Goal: Task Accomplishment & Management: Manage account settings

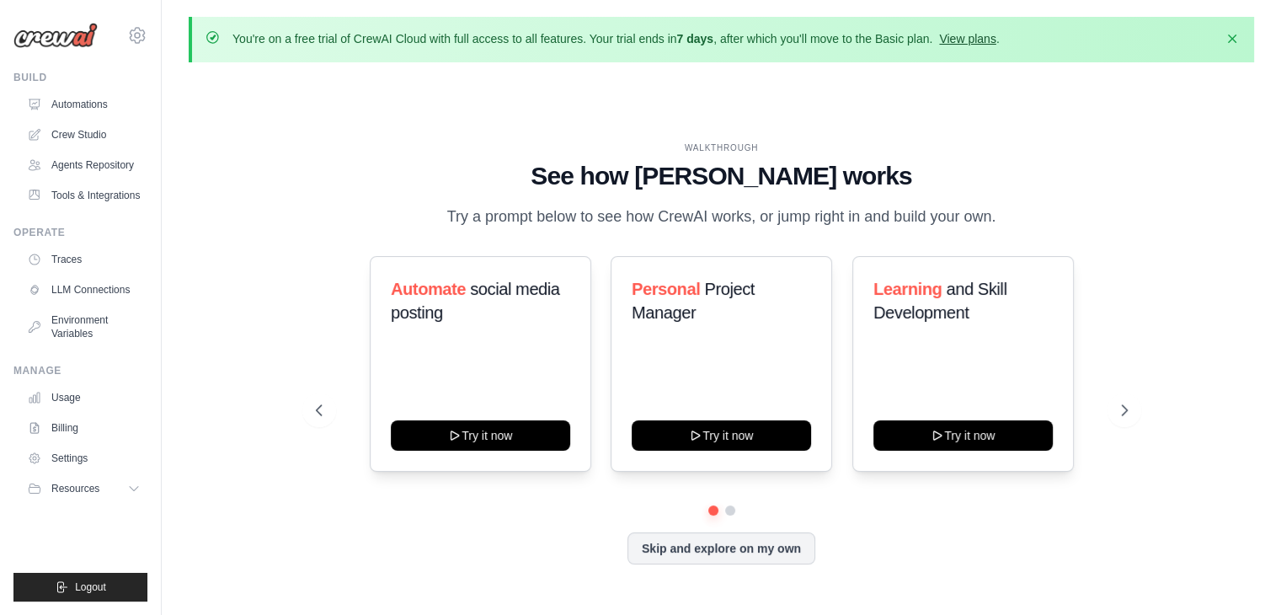
click at [994, 35] on link "View plans" at bounding box center [967, 38] width 56 height 13
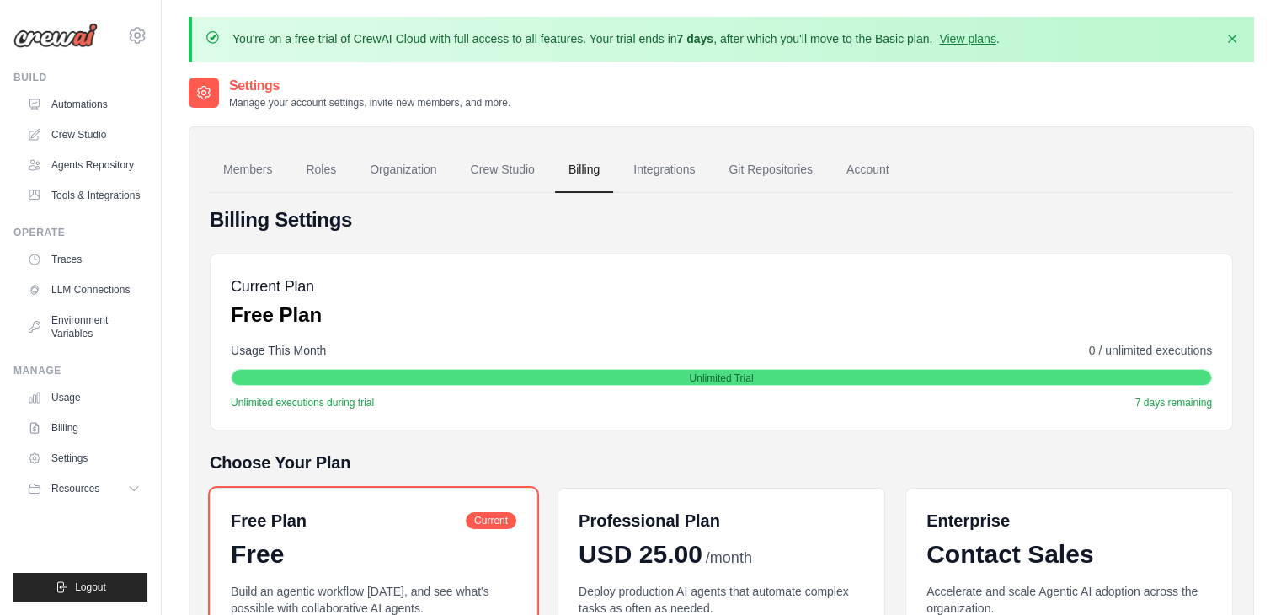
click at [994, 35] on link "View plans" at bounding box center [967, 38] width 56 height 13
click at [647, 163] on link "Integrations" at bounding box center [664, 169] width 88 height 45
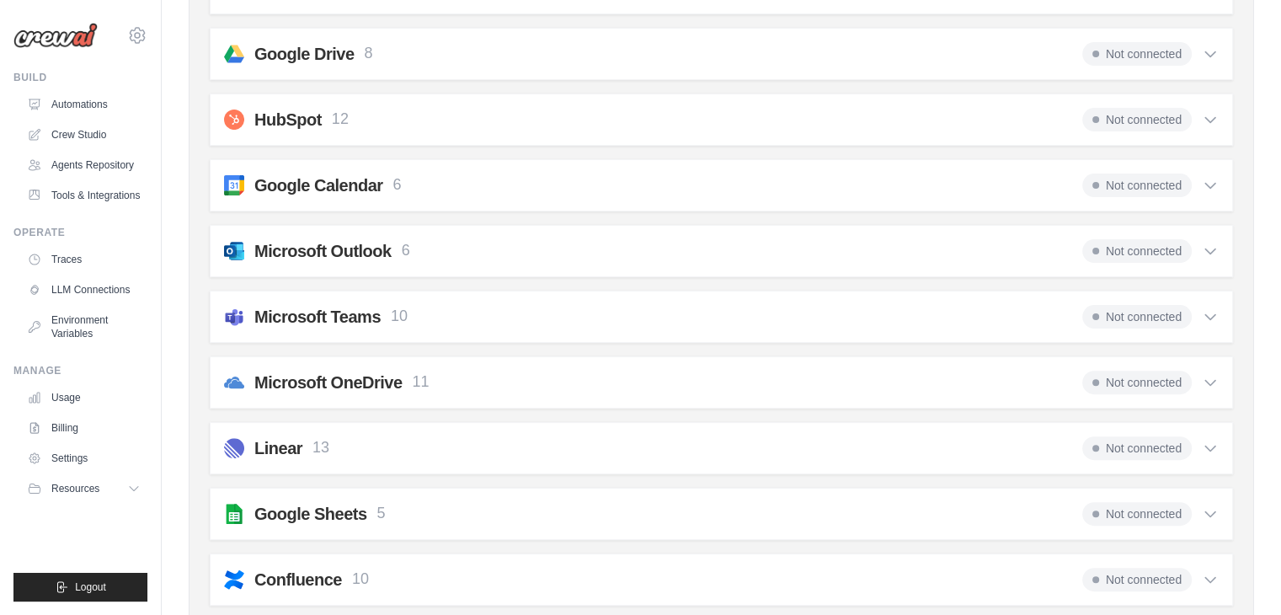
scroll to position [479, 0]
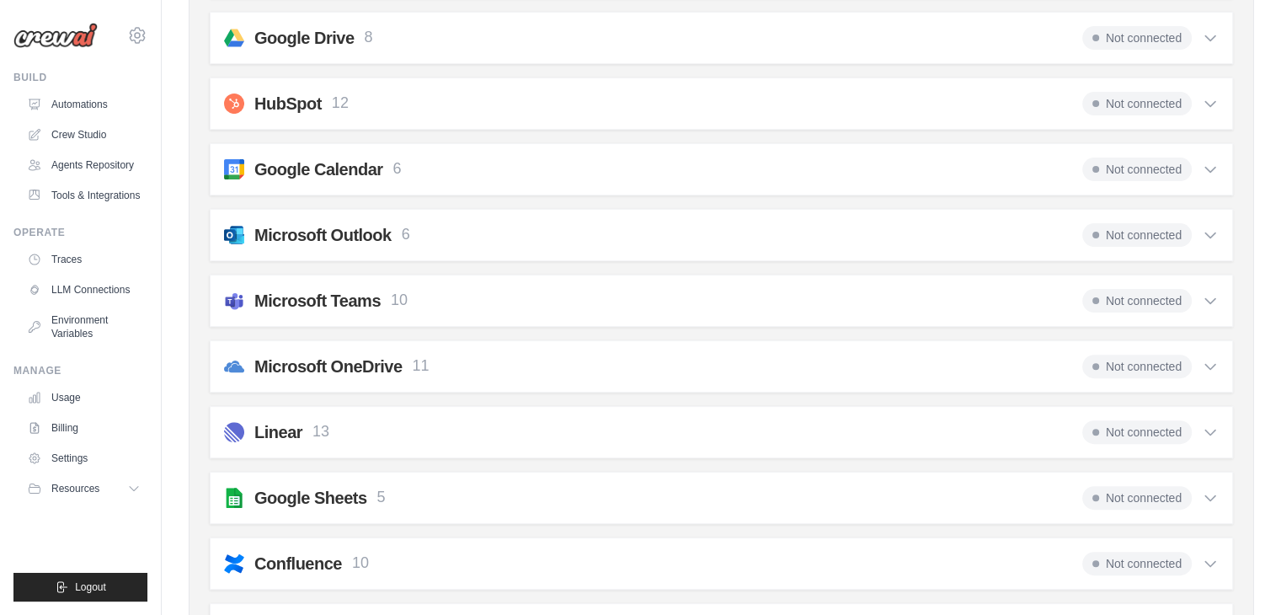
click at [1213, 490] on icon at bounding box center [1210, 497] width 17 height 17
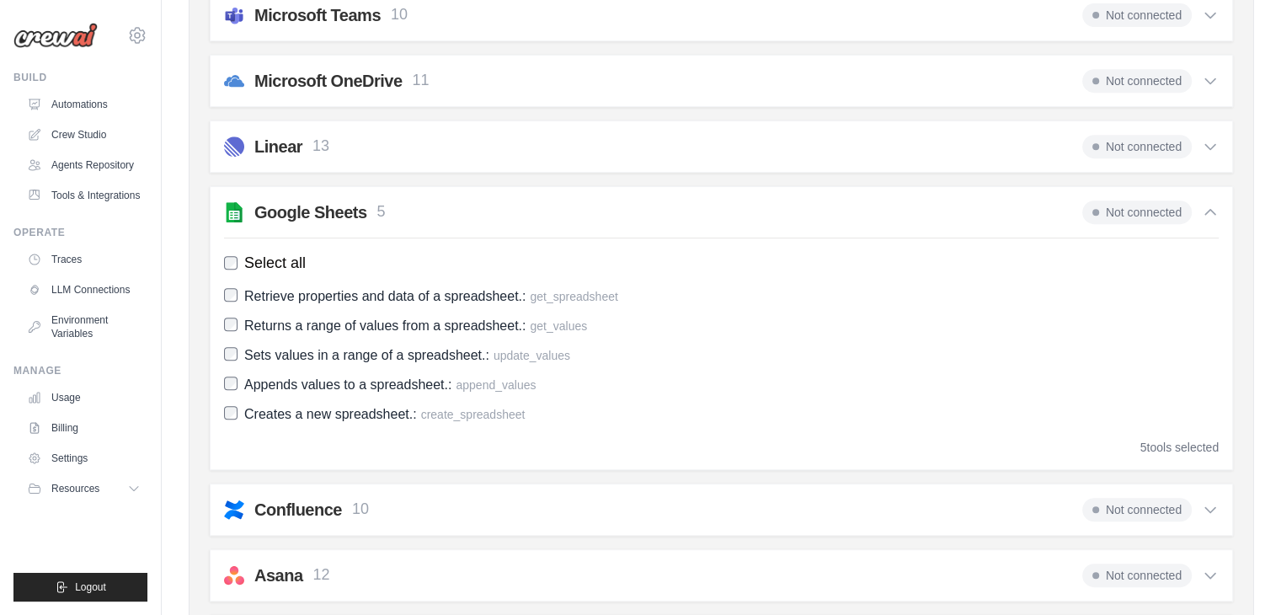
scroll to position [771, 0]
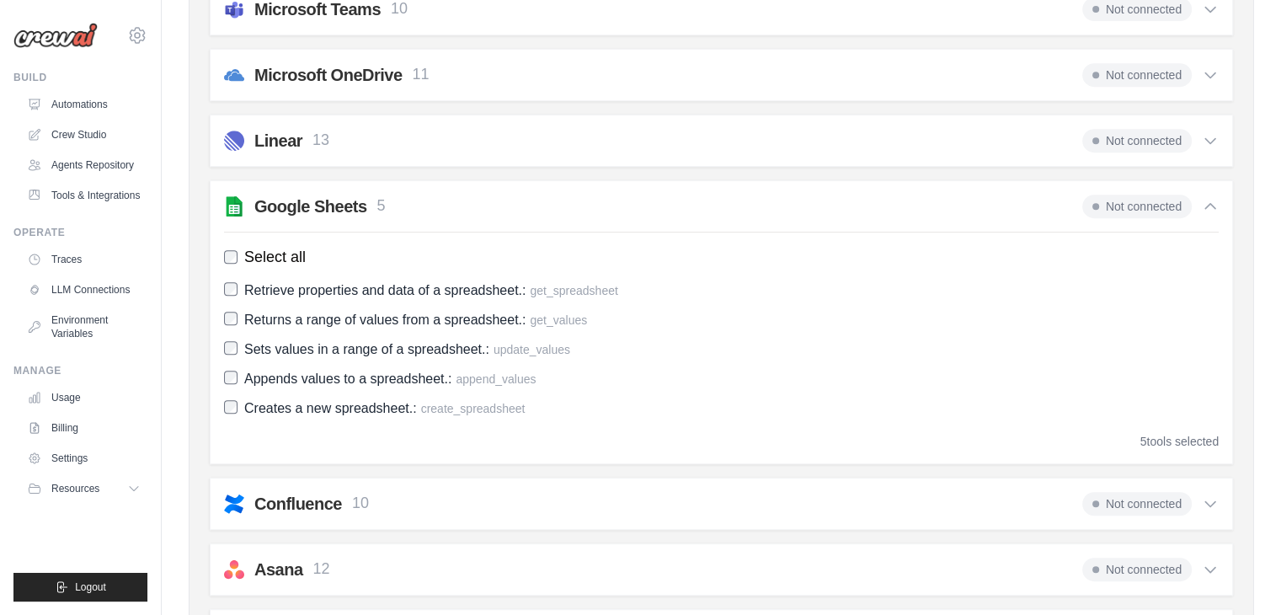
click at [1152, 200] on span "Not connected" at bounding box center [1137, 207] width 110 height 24
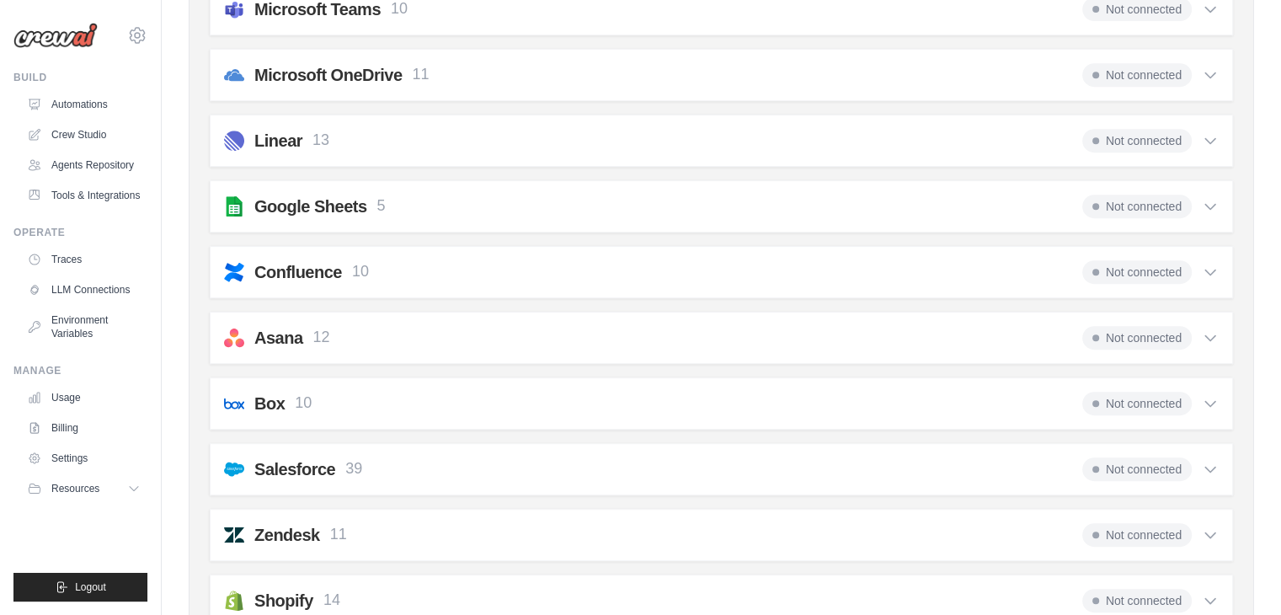
click at [1152, 200] on span "Not connected" at bounding box center [1137, 207] width 110 height 24
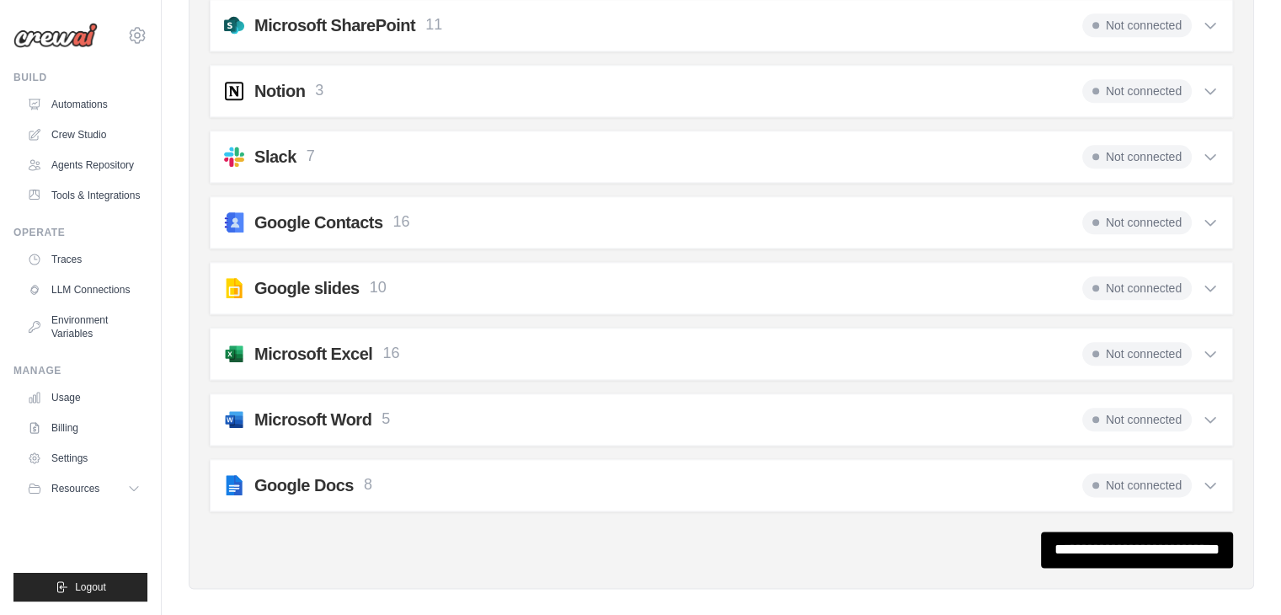
scroll to position [1905, 0]
click at [1202, 544] on input "**********" at bounding box center [1137, 550] width 192 height 36
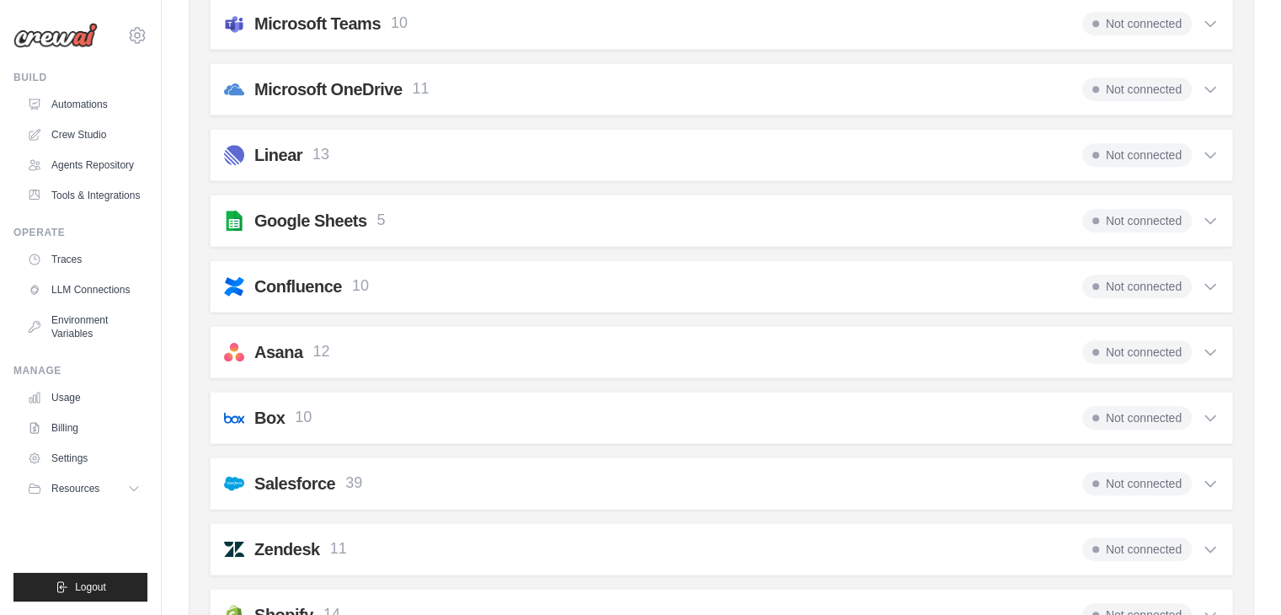
scroll to position [803, 0]
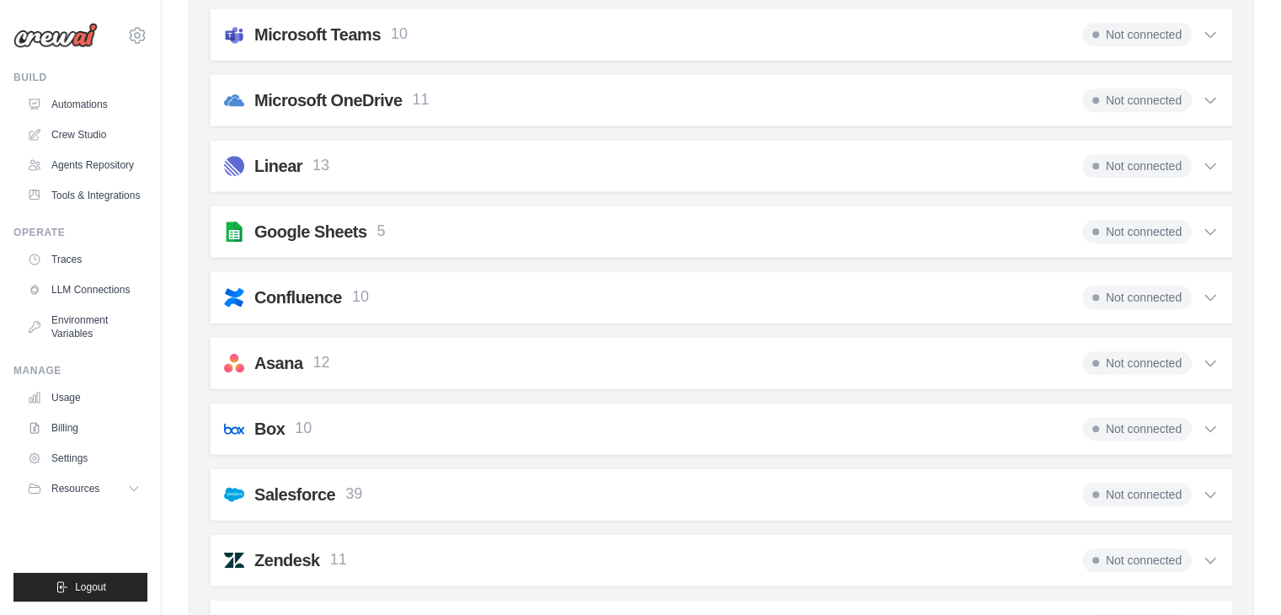
click at [1206, 227] on icon at bounding box center [1210, 231] width 17 height 17
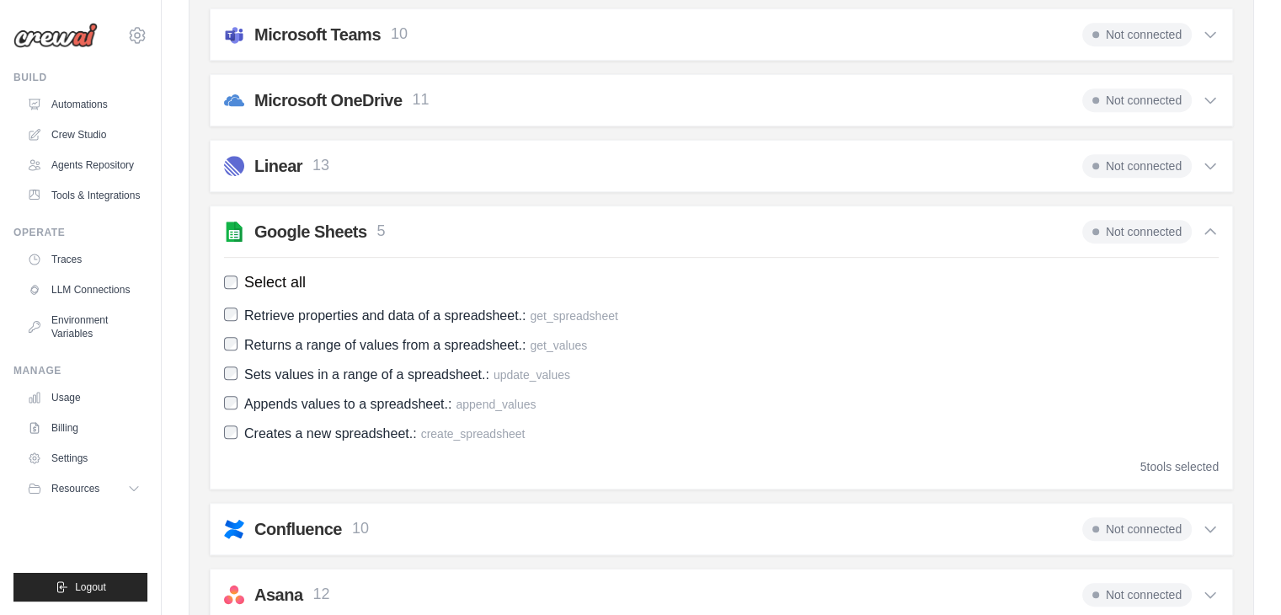
click at [275, 275] on span "Select all" at bounding box center [274, 282] width 61 height 23
click at [220, 285] on div "Google Sheets 5 Not connected Select all Retrieve properties and data of a spre…" at bounding box center [722, 348] width 1024 height 284
click at [1213, 166] on icon at bounding box center [1210, 166] width 17 height 17
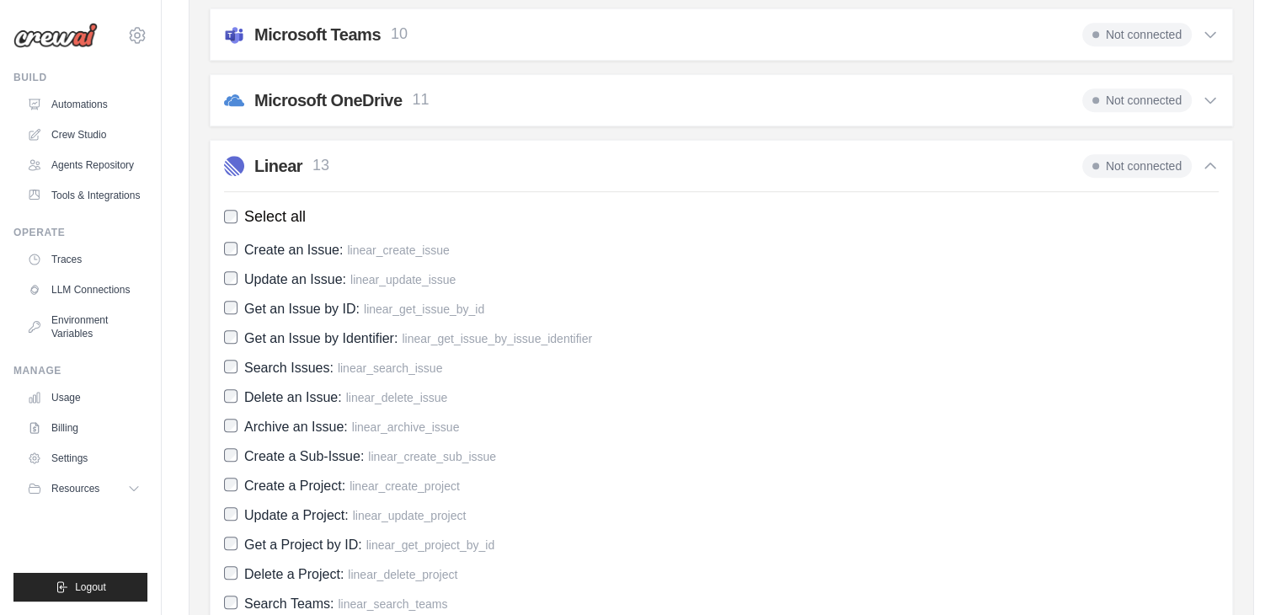
click at [1213, 166] on icon at bounding box center [1210, 166] width 17 height 17
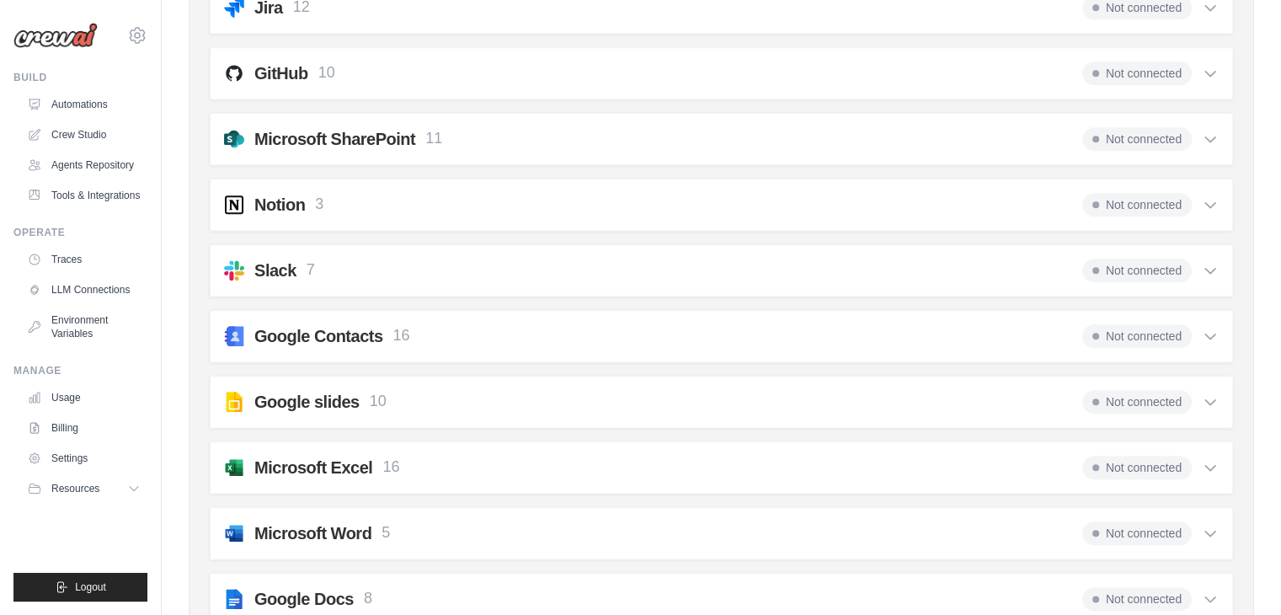
scroll to position [1970, 0]
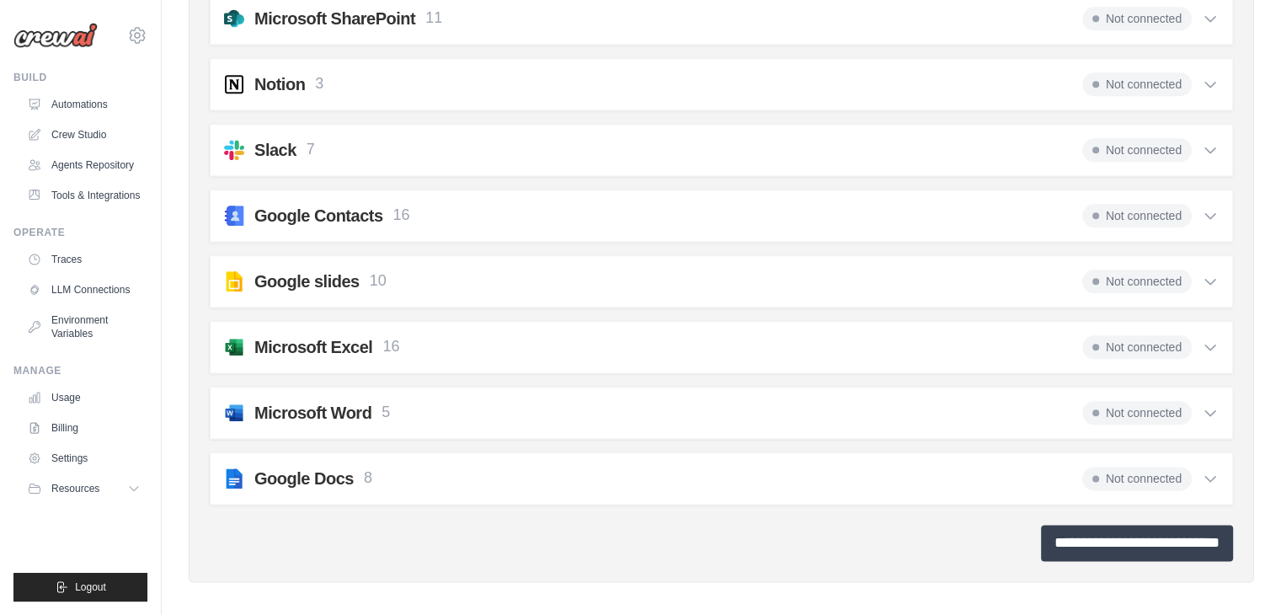
click at [1168, 537] on input "**********" at bounding box center [1137, 543] width 192 height 36
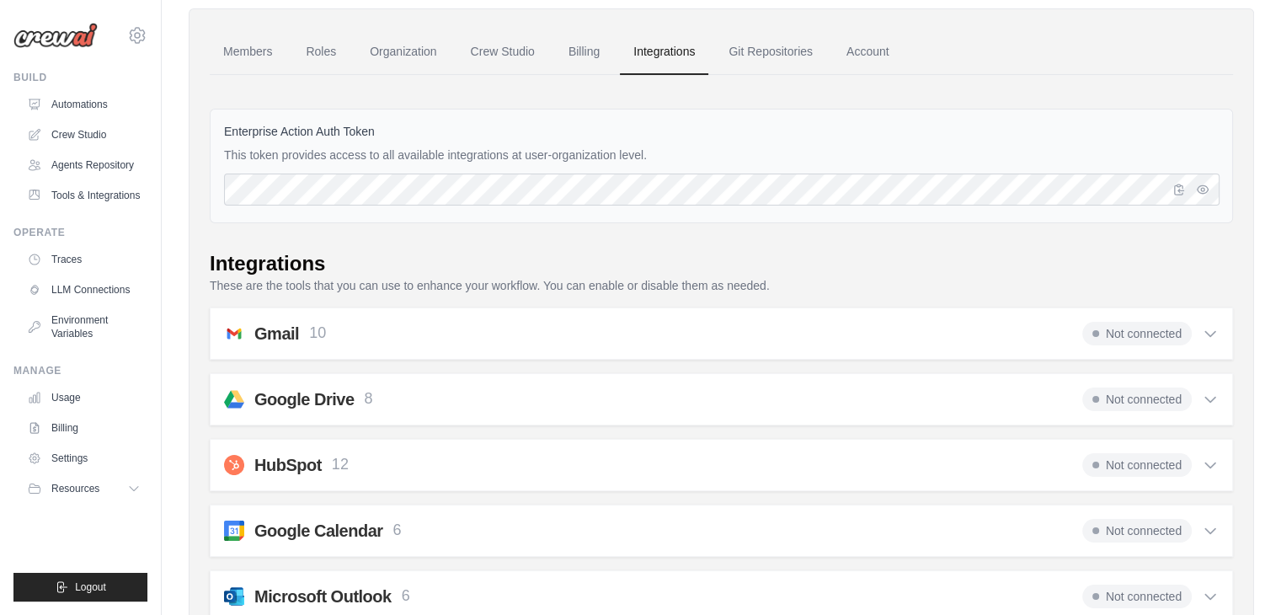
scroll to position [179, 0]
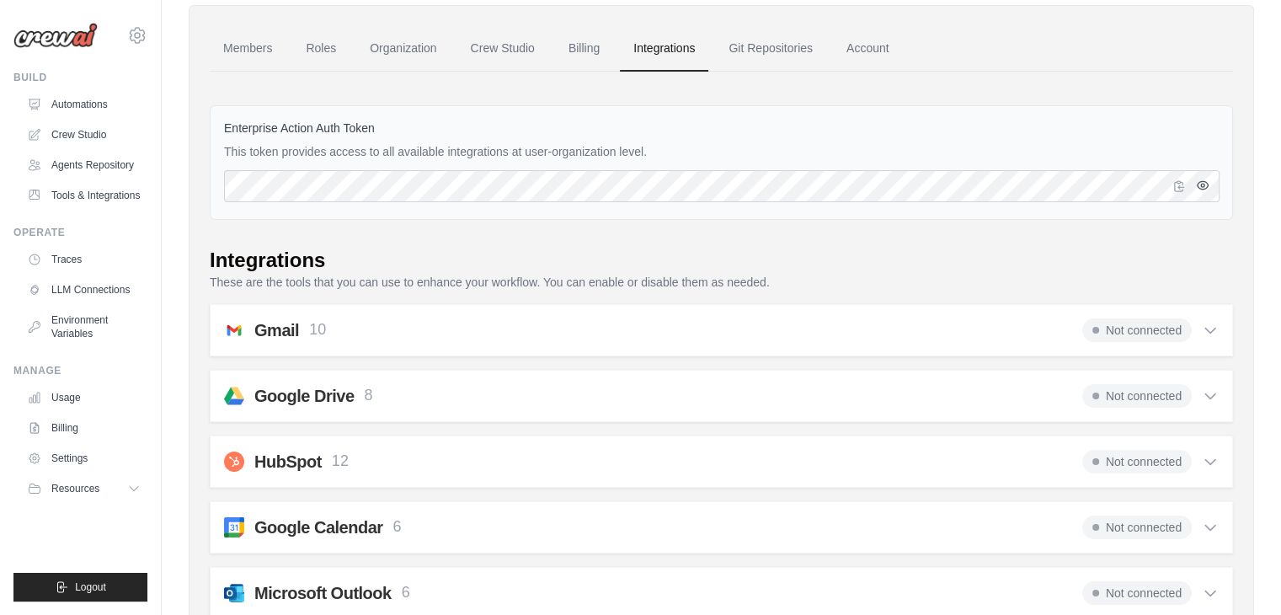
click at [1196, 179] on icon "button" at bounding box center [1202, 185] width 13 height 13
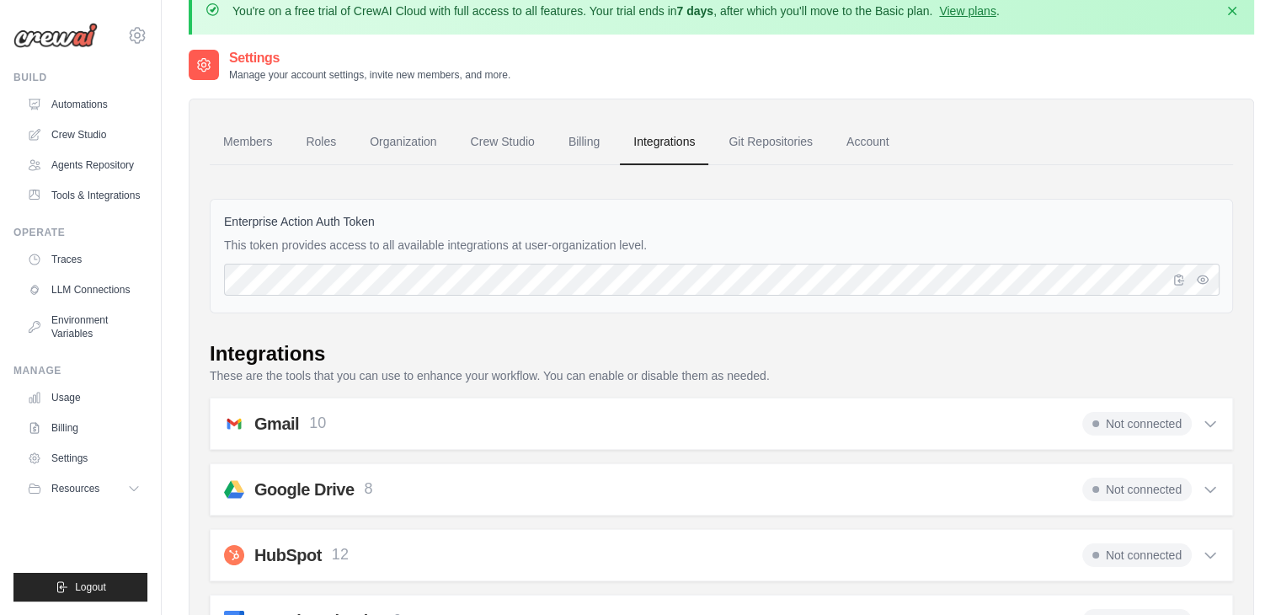
scroll to position [61, 0]
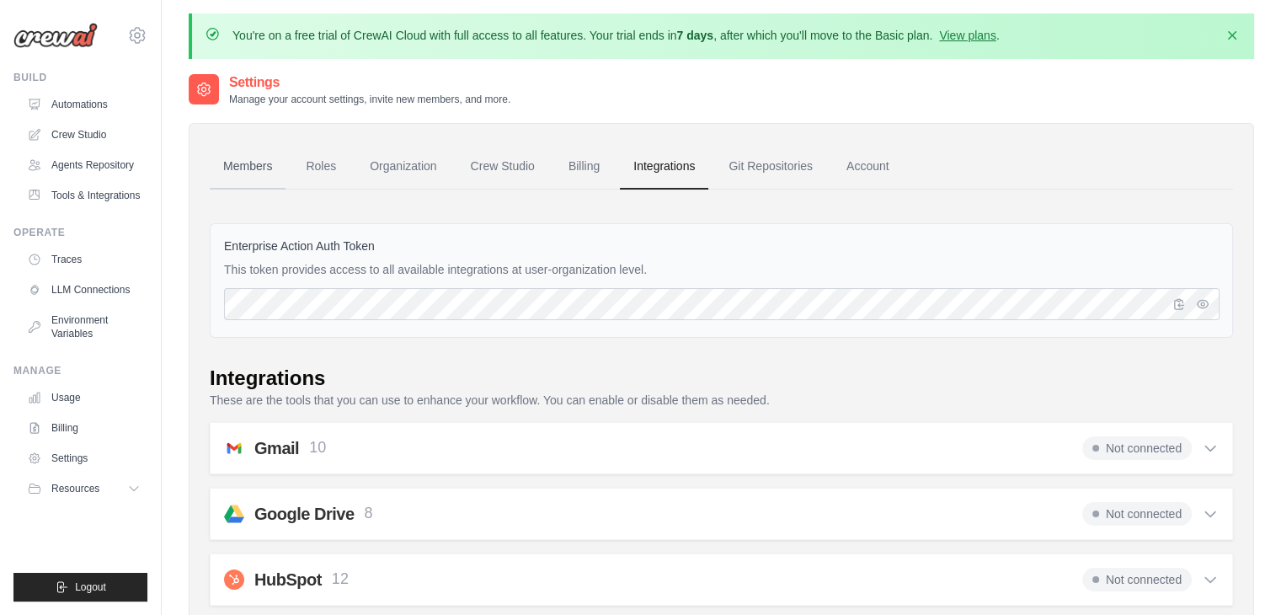
click at [249, 166] on link "Members" at bounding box center [248, 166] width 76 height 45
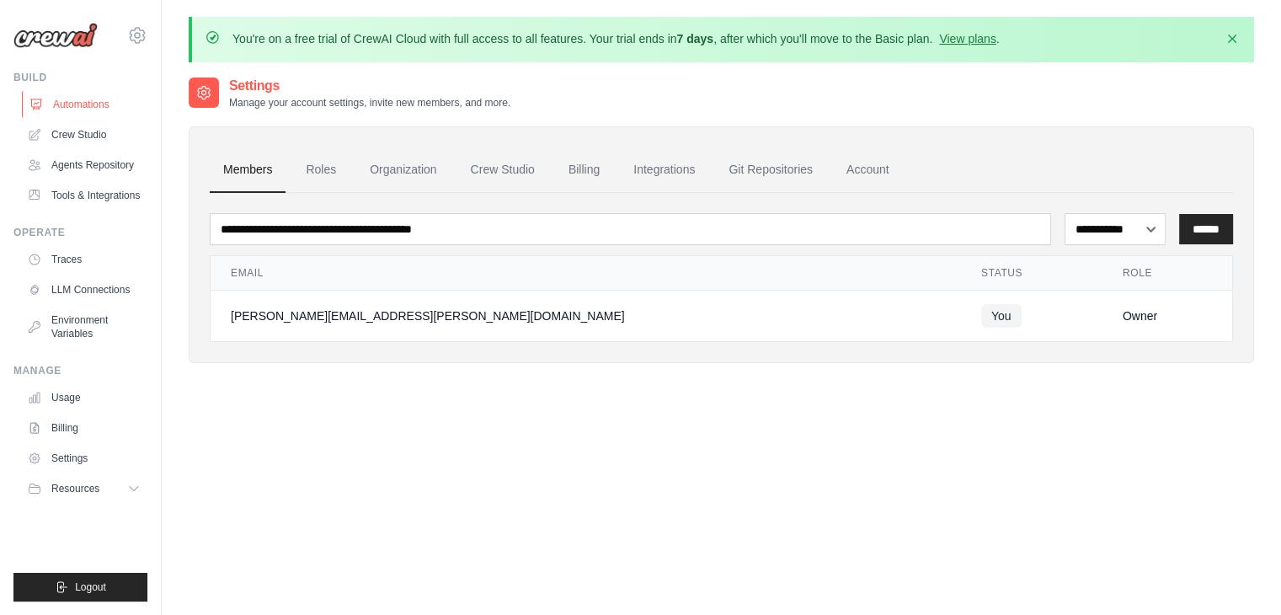
click at [83, 100] on link "Automations" at bounding box center [85, 104] width 127 height 27
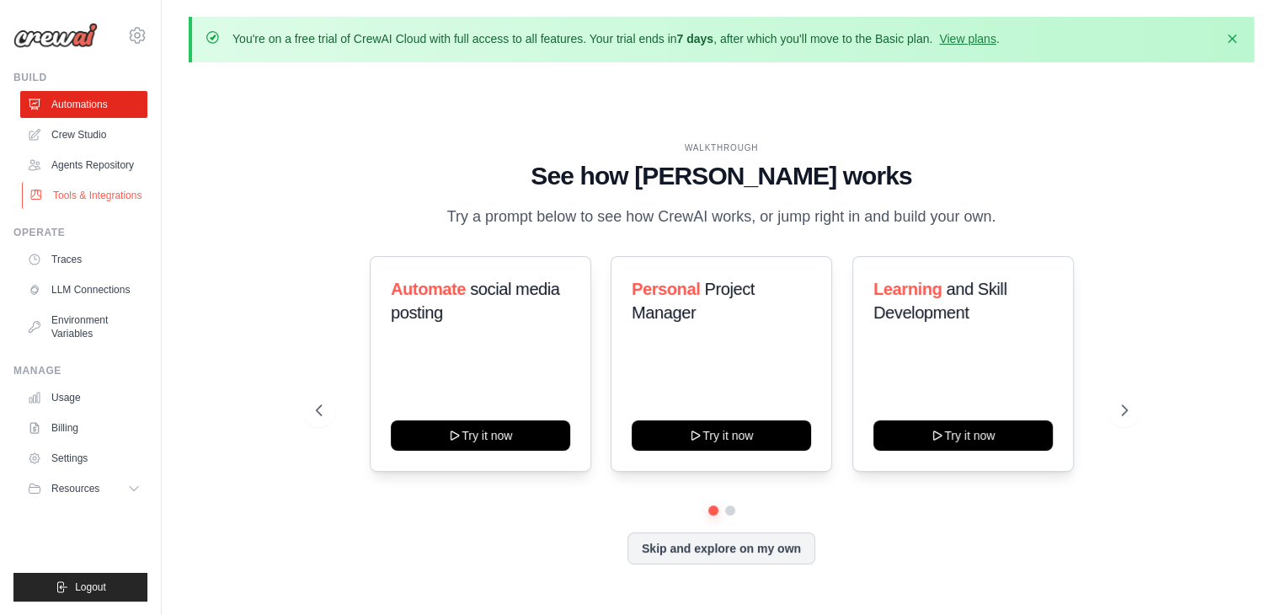
click at [94, 194] on link "Tools & Integrations" at bounding box center [85, 195] width 127 height 27
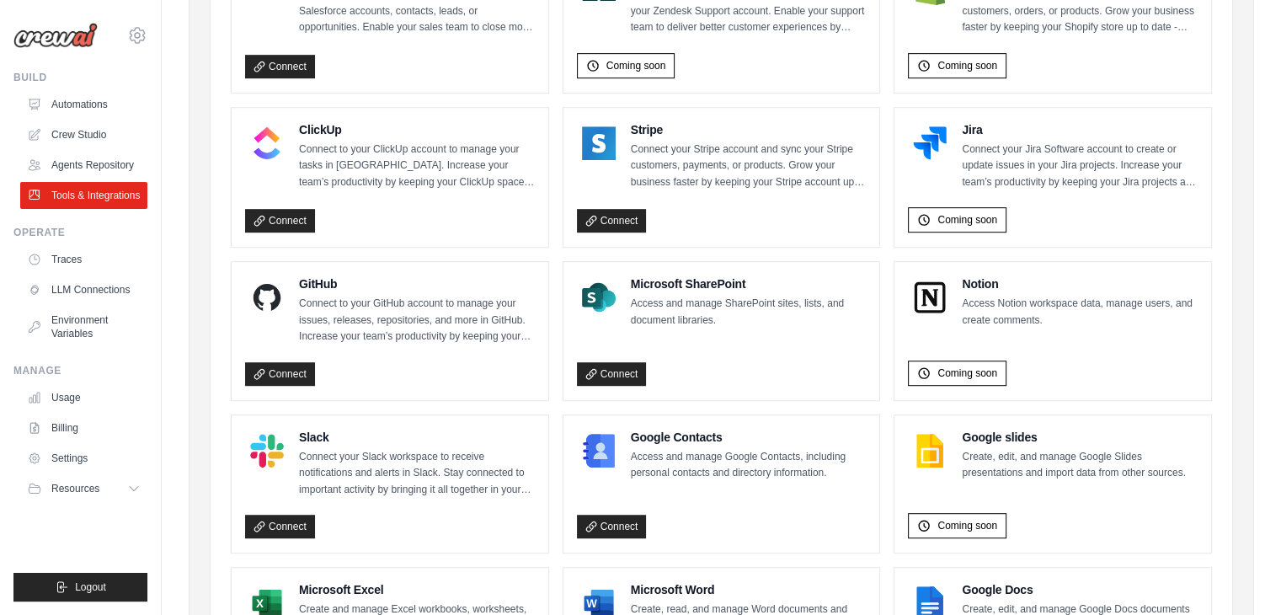
scroll to position [974, 0]
